Goal: Transaction & Acquisition: Purchase product/service

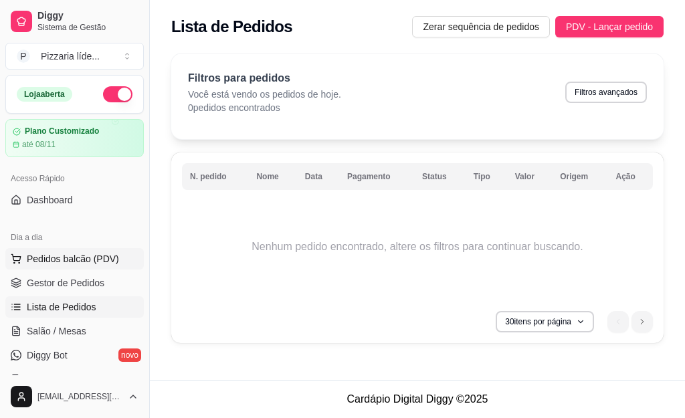
click at [74, 261] on span "Pedidos balcão (PDV)" at bounding box center [73, 258] width 92 height 13
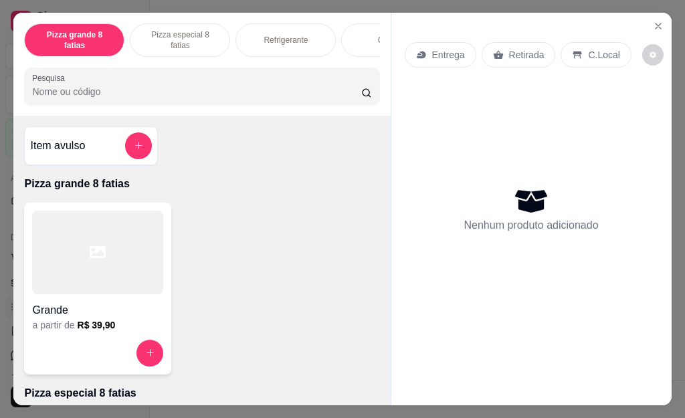
click at [169, 29] on p "Pizza especial 8 fatias" at bounding box center [180, 39] width 78 height 21
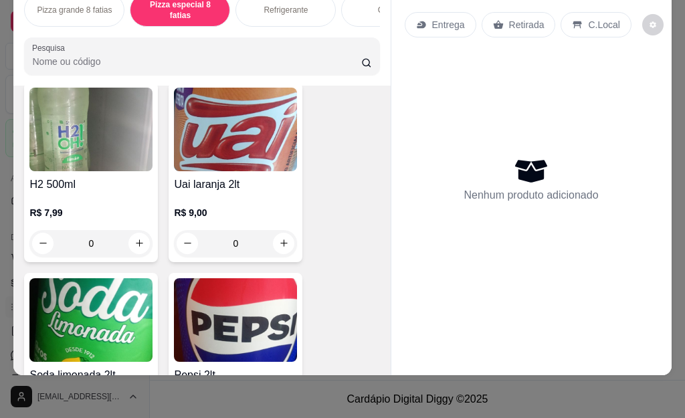
scroll to position [1207, 0]
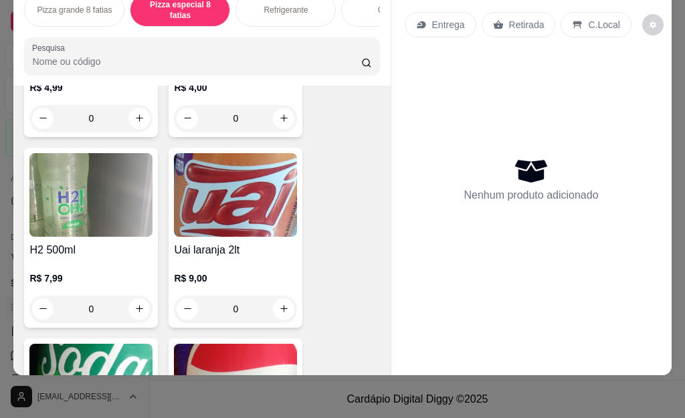
click at [205, 200] on img at bounding box center [235, 195] width 123 height 84
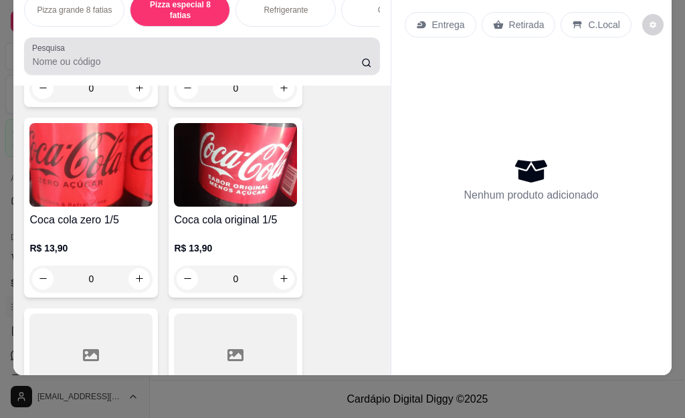
scroll to position [1876, 0]
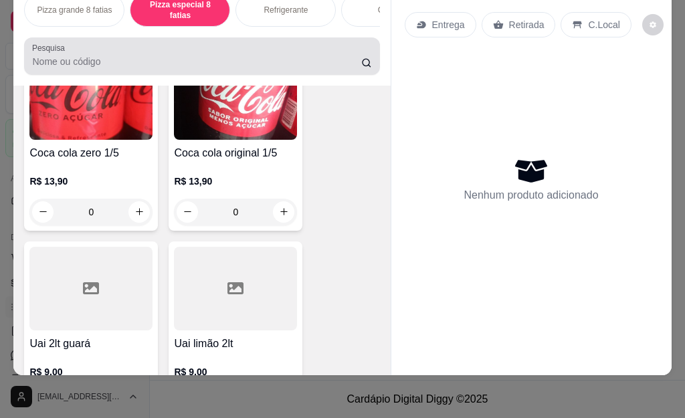
click at [78, 53] on div at bounding box center [201, 56] width 339 height 27
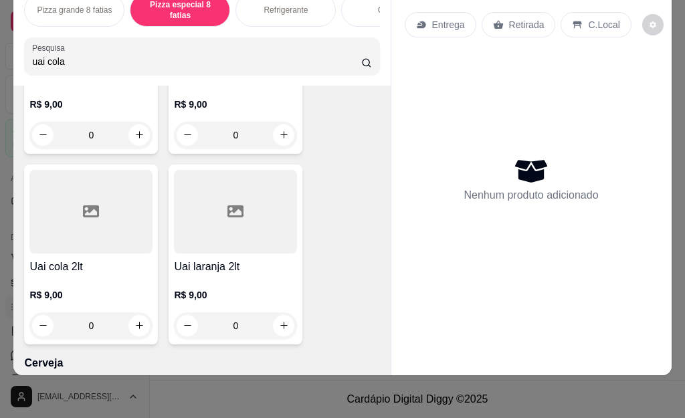
scroll to position [2428, 0]
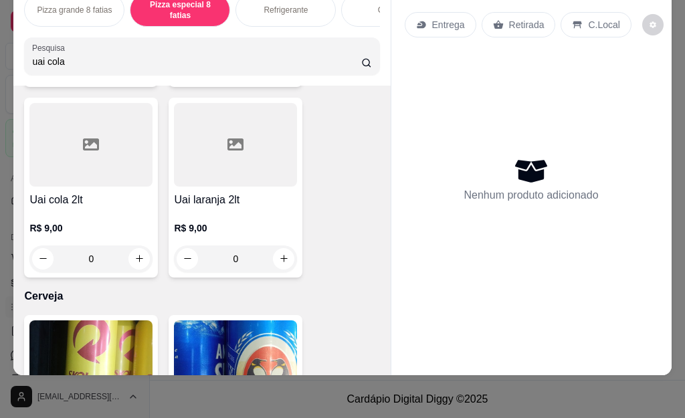
type input "uai cola"
click at [60, 159] on div at bounding box center [90, 145] width 123 height 84
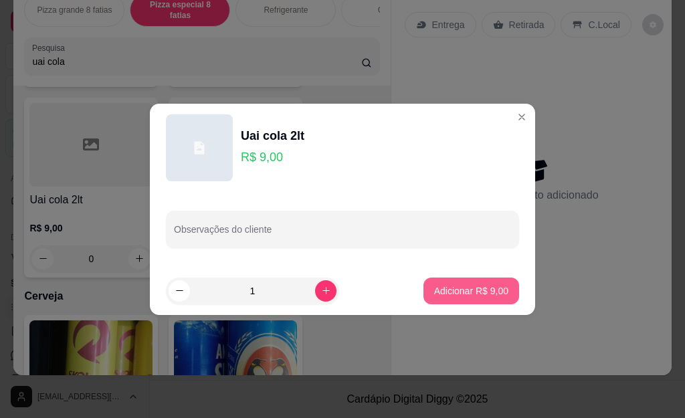
click at [480, 292] on p "Adicionar R$ 9,00" at bounding box center [471, 290] width 74 height 13
type input "1"
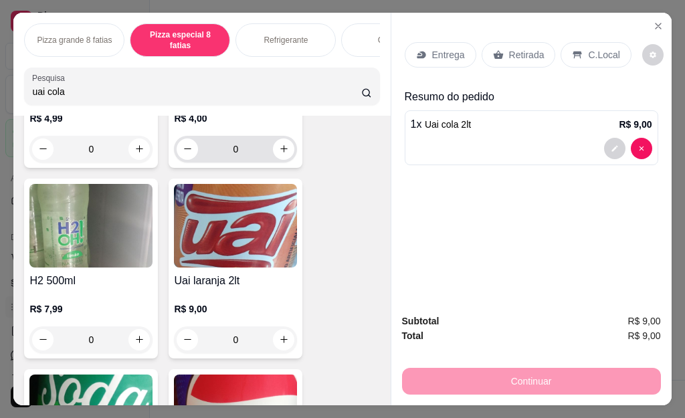
scroll to position [1424, 0]
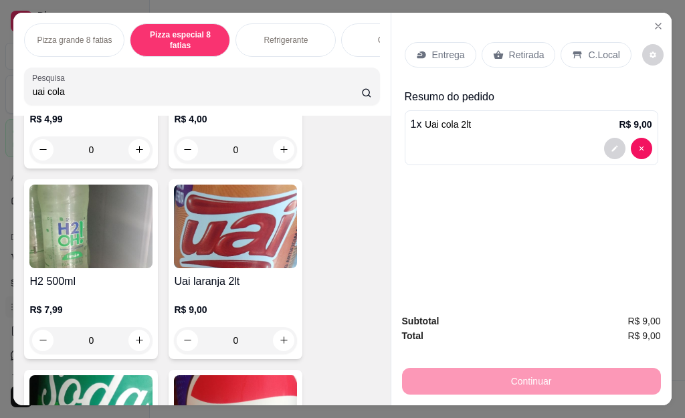
click at [79, 35] on p "Pizza grande 8 fatias" at bounding box center [74, 40] width 75 height 11
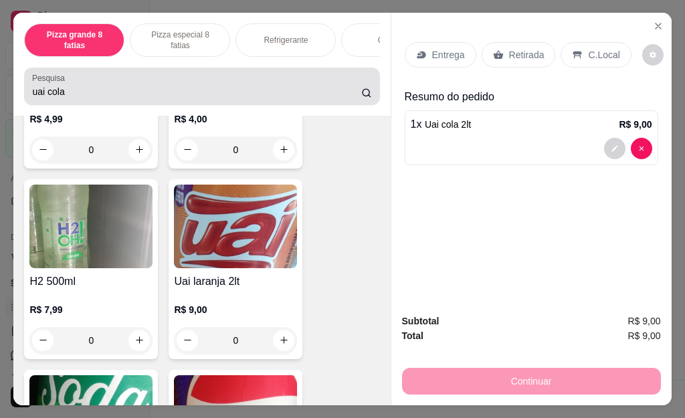
scroll to position [279, 0]
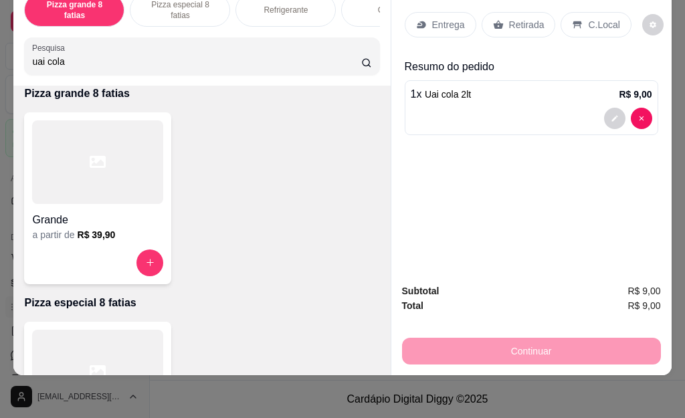
click at [102, 189] on div at bounding box center [97, 162] width 131 height 84
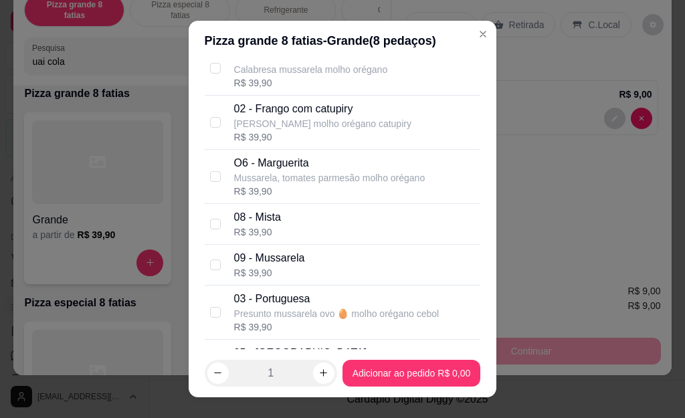
scroll to position [402, 0]
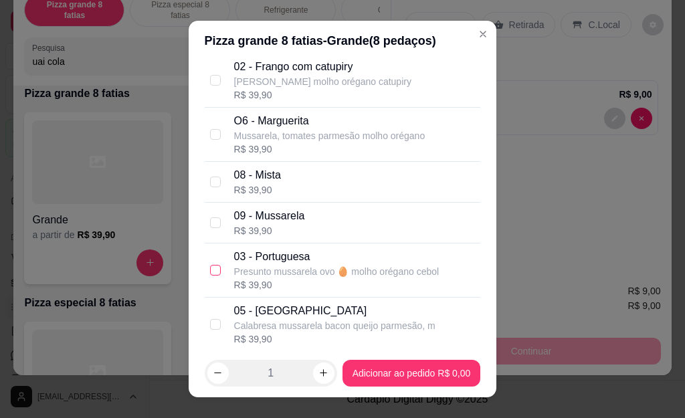
click at [210, 273] on input "checkbox" at bounding box center [215, 270] width 11 height 11
checkbox input "true"
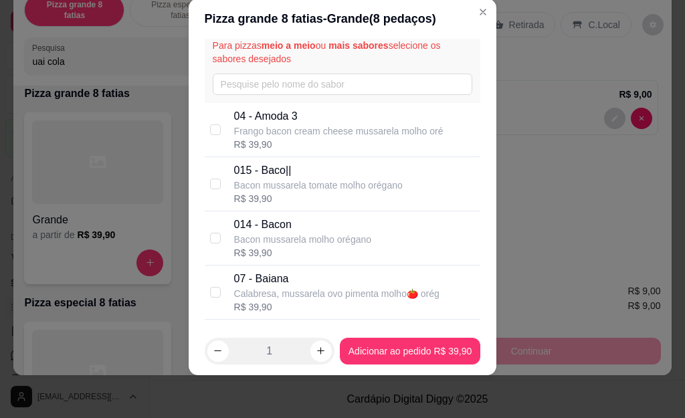
scroll to position [0, 0]
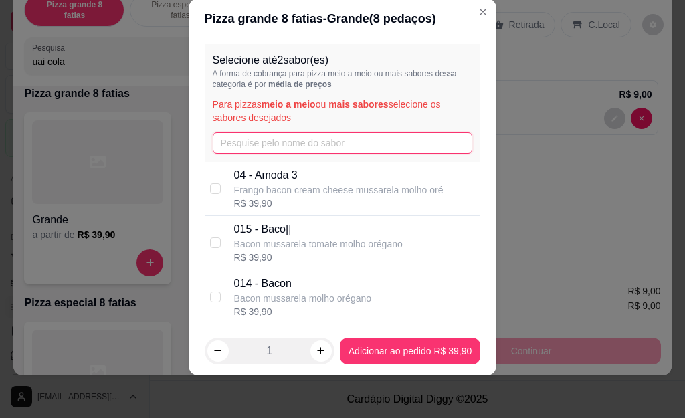
click at [247, 142] on input "text" at bounding box center [343, 143] width 260 height 21
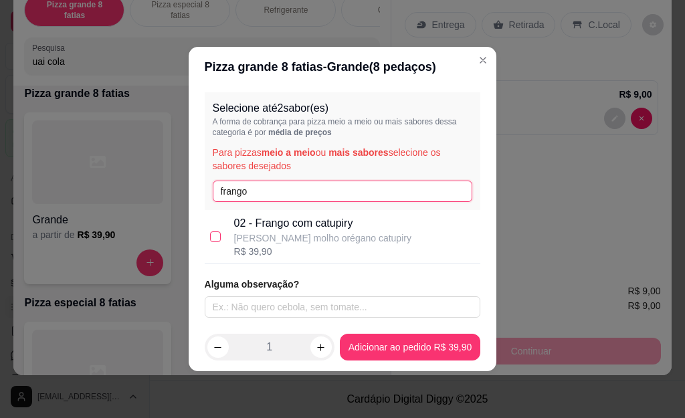
type input "frango"
click at [216, 238] on input "checkbox" at bounding box center [215, 237] width 11 height 11
checkbox input "true"
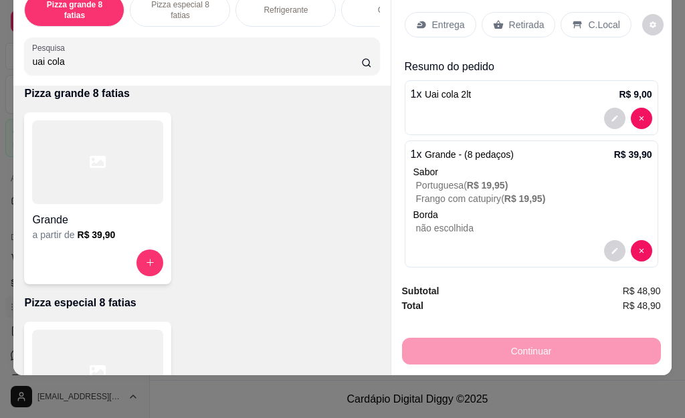
click at [441, 22] on p "Entrega" at bounding box center [448, 24] width 33 height 13
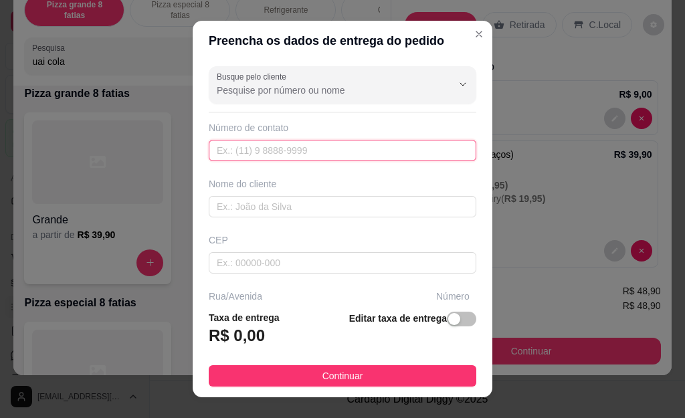
click at [224, 154] on input "text" at bounding box center [343, 150] width 268 height 21
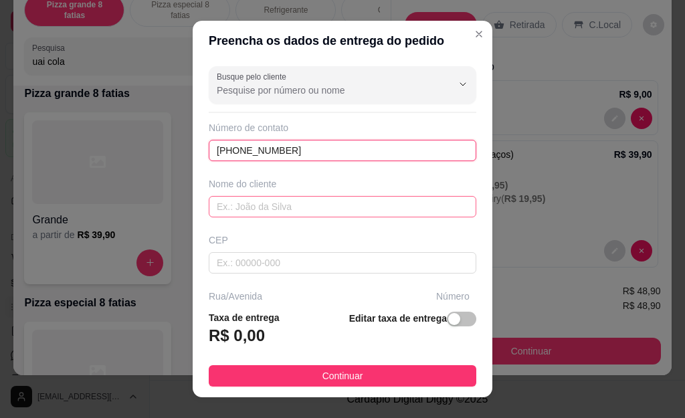
type input "[PHONE_NUMBER]"
click at [252, 204] on input "text" at bounding box center [343, 206] width 268 height 21
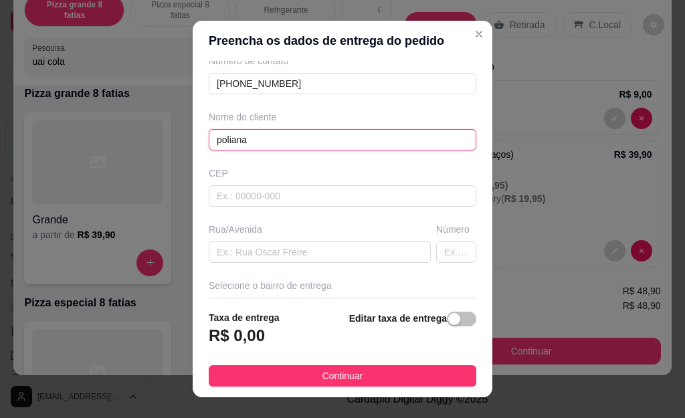
scroll to position [212, 0]
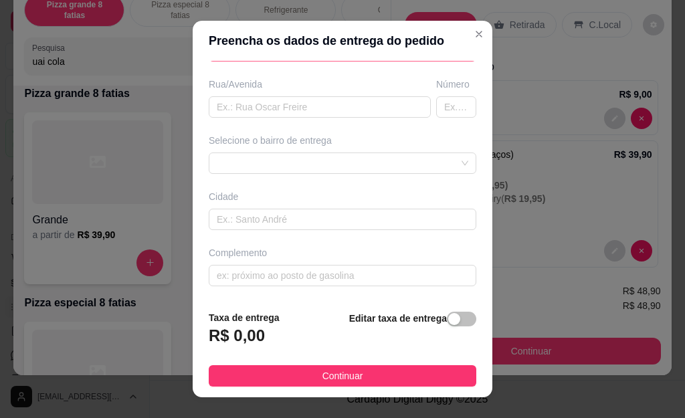
type input "poliana"
click at [234, 62] on input "text" at bounding box center [343, 50] width 268 height 21
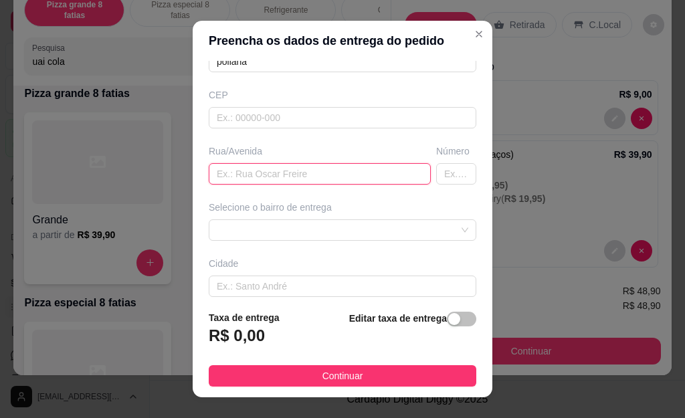
click at [223, 177] on input "text" at bounding box center [320, 173] width 222 height 21
type input "av [PERSON_NAME]"
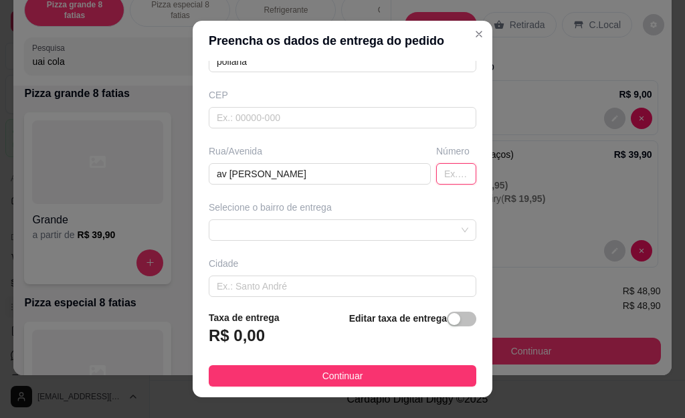
click at [436, 179] on input "text" at bounding box center [456, 173] width 40 height 21
click at [443, 172] on input "1067" at bounding box center [456, 173] width 40 height 21
click at [431, 228] on div "68e7e794c83ef084d66ea1d0 68e7e7b1c83ef084d66ea1d3 [GEOGRAPHIC_DATA] - [GEOGRAPH…" at bounding box center [343, 230] width 268 height 21
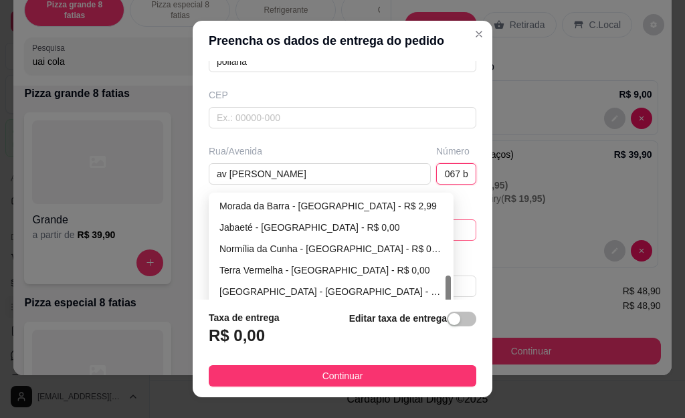
scroll to position [212, 0]
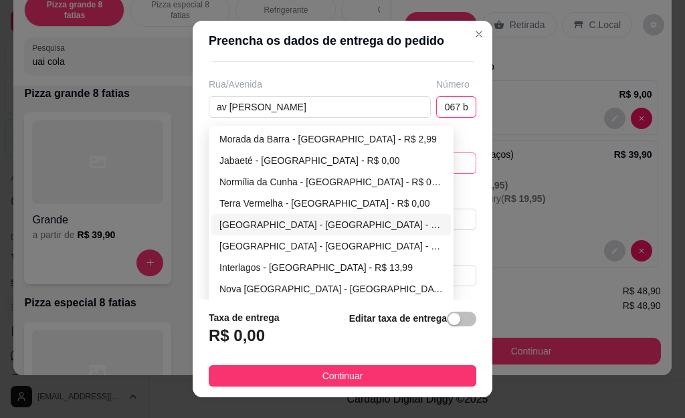
type input "1067 b"
click at [267, 223] on div "[GEOGRAPHIC_DATA] - [GEOGRAPHIC_DATA] - R$ 0,00" at bounding box center [332, 225] width 224 height 15
type input "[GEOGRAPHIC_DATA]"
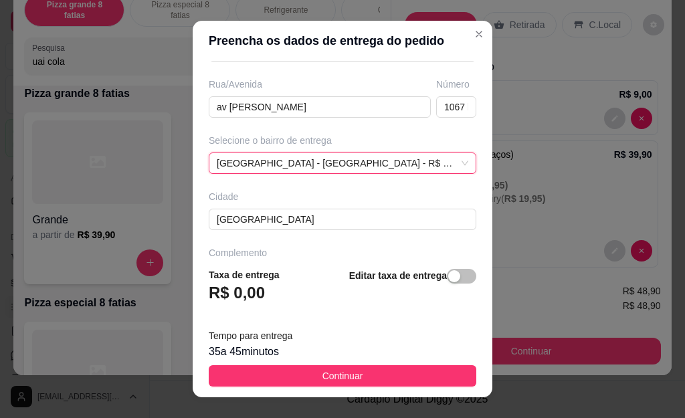
scroll to position [255, 0]
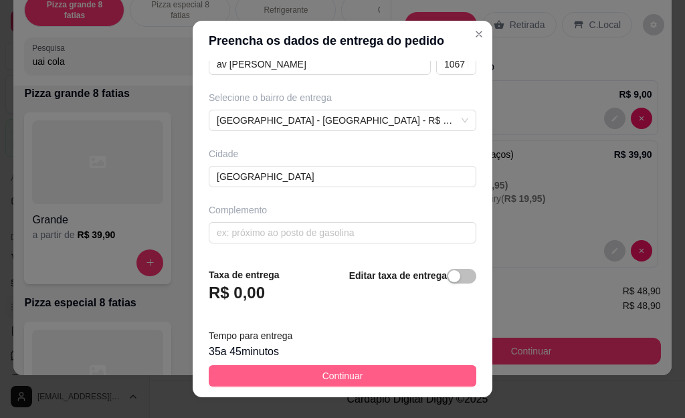
click at [340, 377] on span "Continuar" at bounding box center [343, 376] width 41 height 15
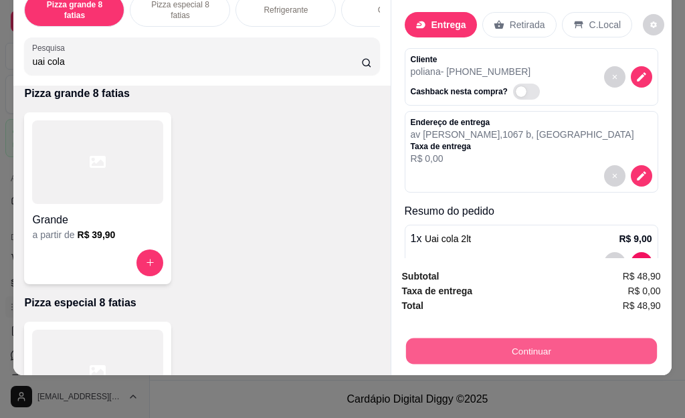
click at [493, 340] on button "Continuar" at bounding box center [531, 352] width 251 height 26
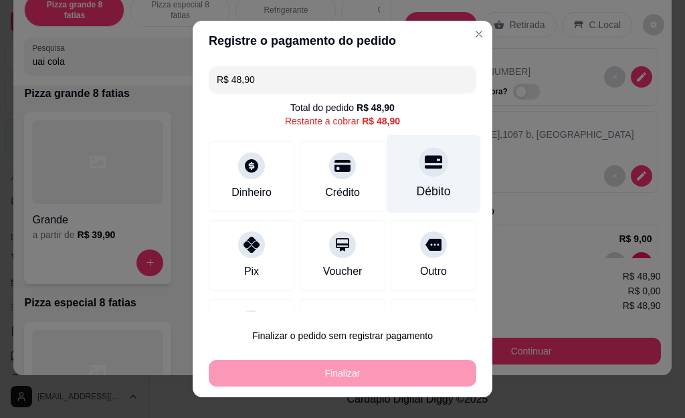
click at [423, 188] on div "Débito" at bounding box center [434, 191] width 34 height 17
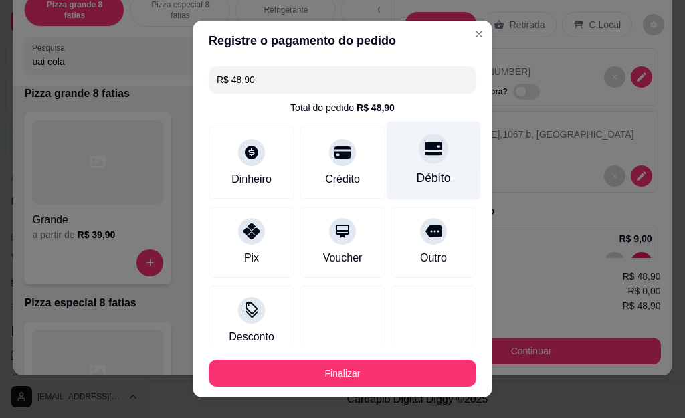
type input "R$ 0,00"
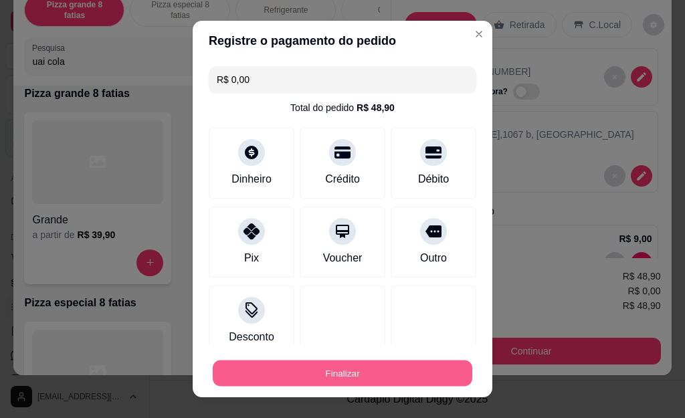
click at [349, 377] on button "Finalizar" at bounding box center [343, 373] width 260 height 26
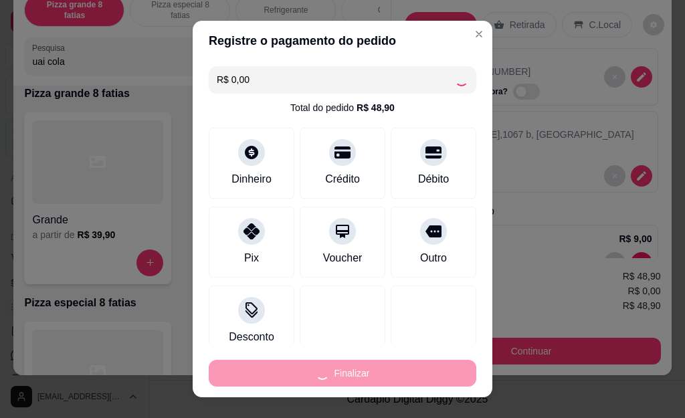
type input "0"
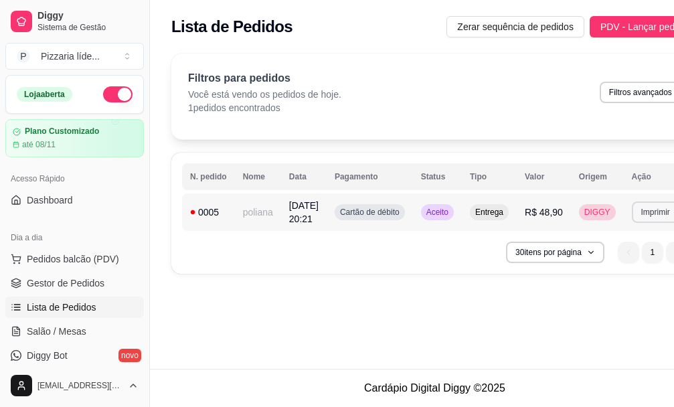
click at [661, 214] on button "Imprimir" at bounding box center [656, 211] width 48 height 21
click at [614, 262] on button "Impressora" at bounding box center [619, 272] width 94 height 21
click at [65, 257] on span "Pedidos balcão (PDV)" at bounding box center [73, 258] width 92 height 13
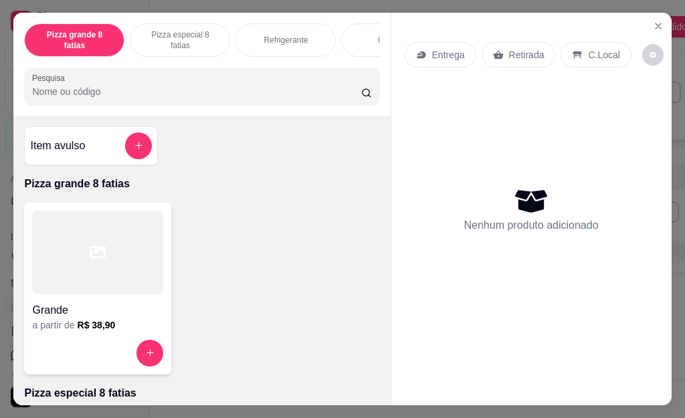
click at [110, 254] on div at bounding box center [97, 253] width 131 height 84
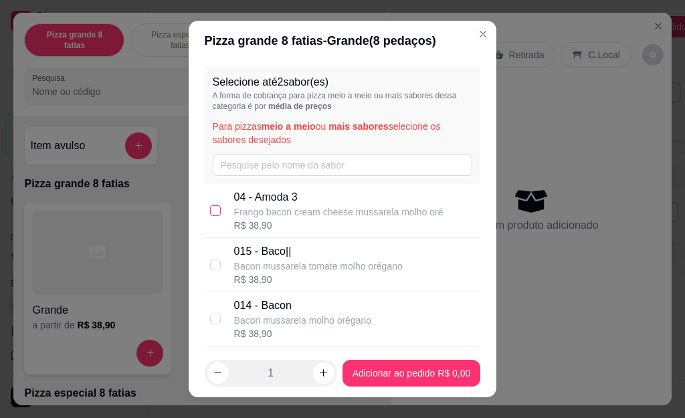
click at [211, 209] on input "checkbox" at bounding box center [215, 210] width 11 height 11
checkbox input "true"
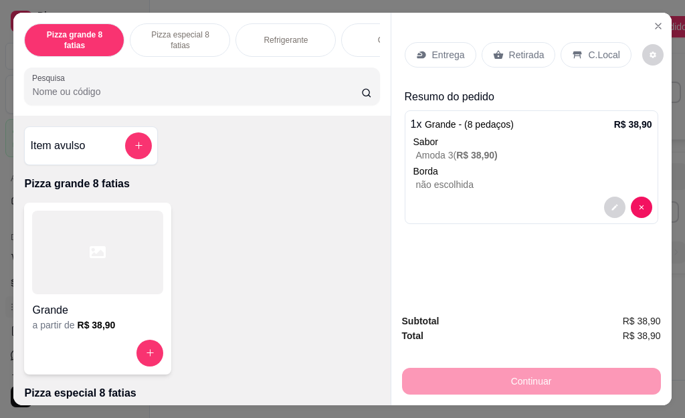
click at [100, 262] on div at bounding box center [97, 253] width 131 height 84
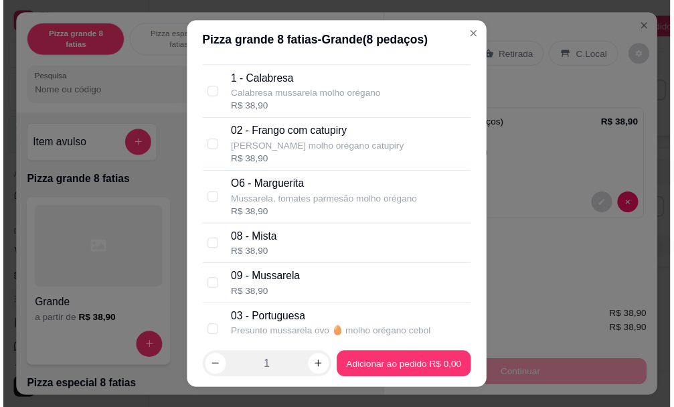
scroll to position [268, 0]
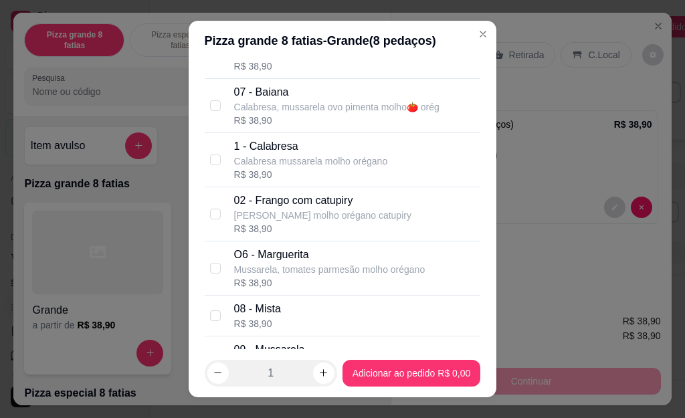
click at [293, 163] on p "Calabresa mussarela molho orégano" at bounding box center [311, 161] width 154 height 13
checkbox input "true"
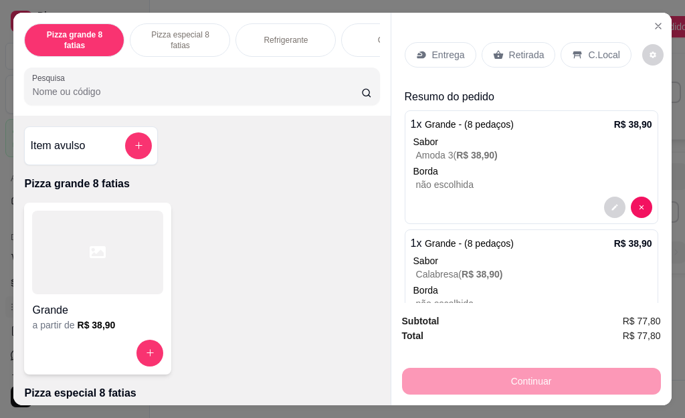
click at [504, 62] on div "Entrega Retirada C.Local" at bounding box center [532, 54] width 254 height 47
click at [509, 56] on p "Retirada" at bounding box center [526, 54] width 35 height 13
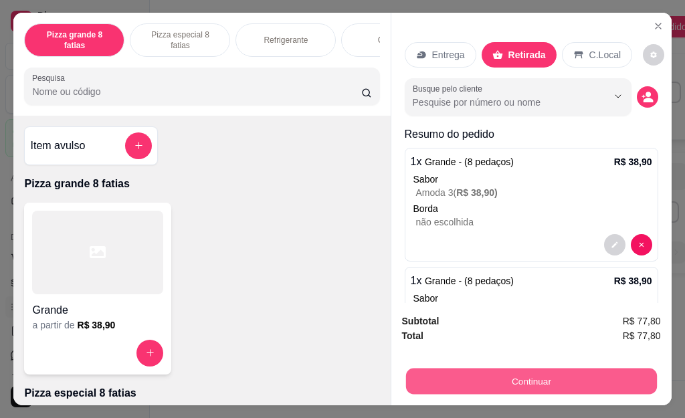
click at [555, 374] on button "Continuar" at bounding box center [531, 382] width 251 height 26
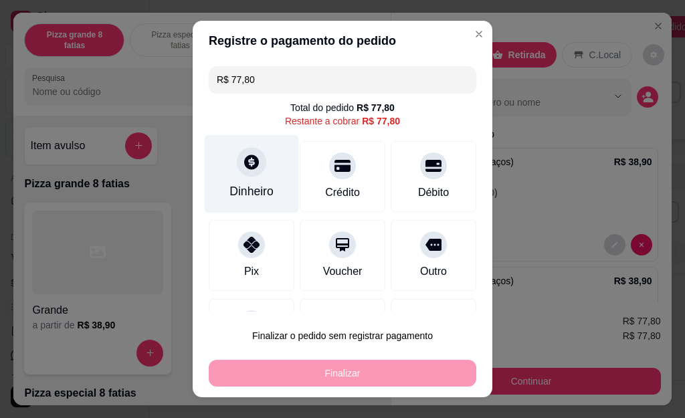
click at [248, 173] on div at bounding box center [251, 162] width 29 height 29
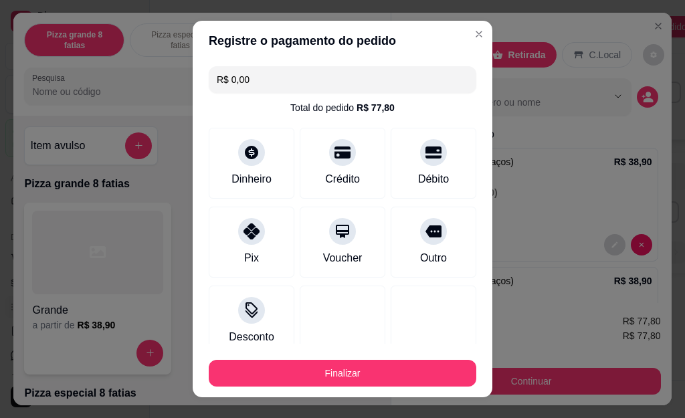
type input "R$ 0,00"
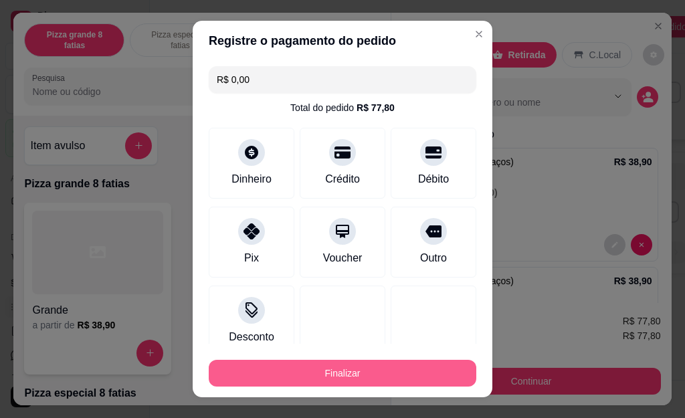
click at [361, 373] on button "Finalizar" at bounding box center [343, 373] width 268 height 27
